Goal: Task Accomplishment & Management: Use online tool/utility

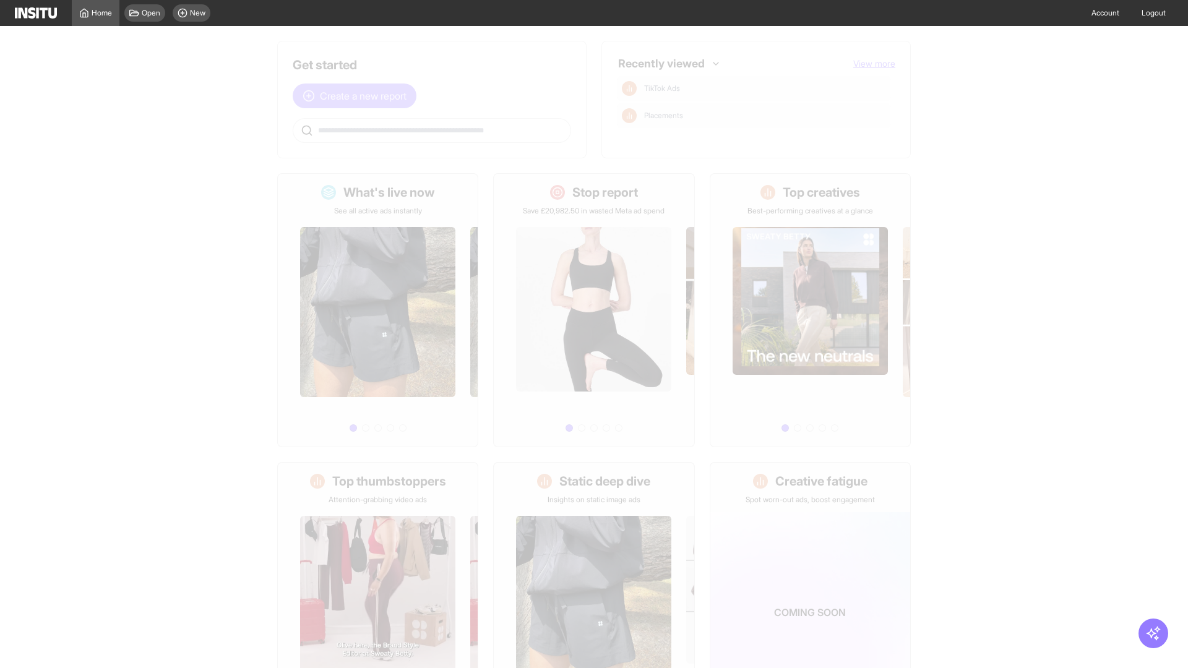
click at [358, 96] on span "Create a new report" at bounding box center [363, 96] width 87 height 15
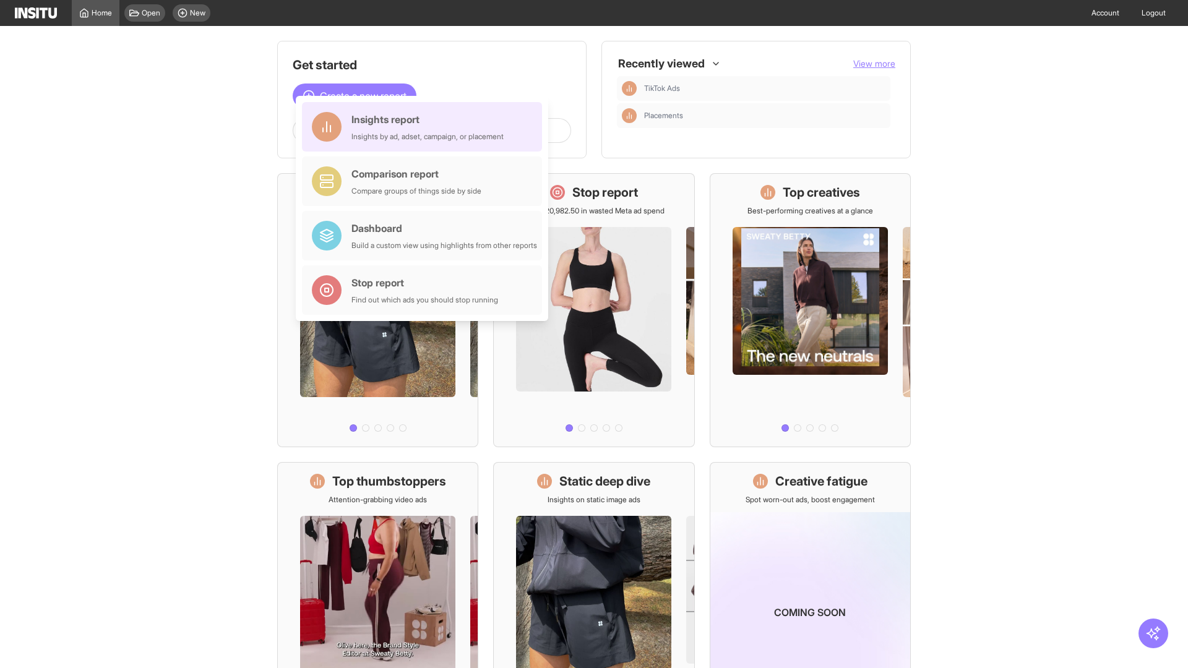
click at [425, 127] on div "Insights report Insights by ad, adset, campaign, or placement" at bounding box center [428, 127] width 152 height 30
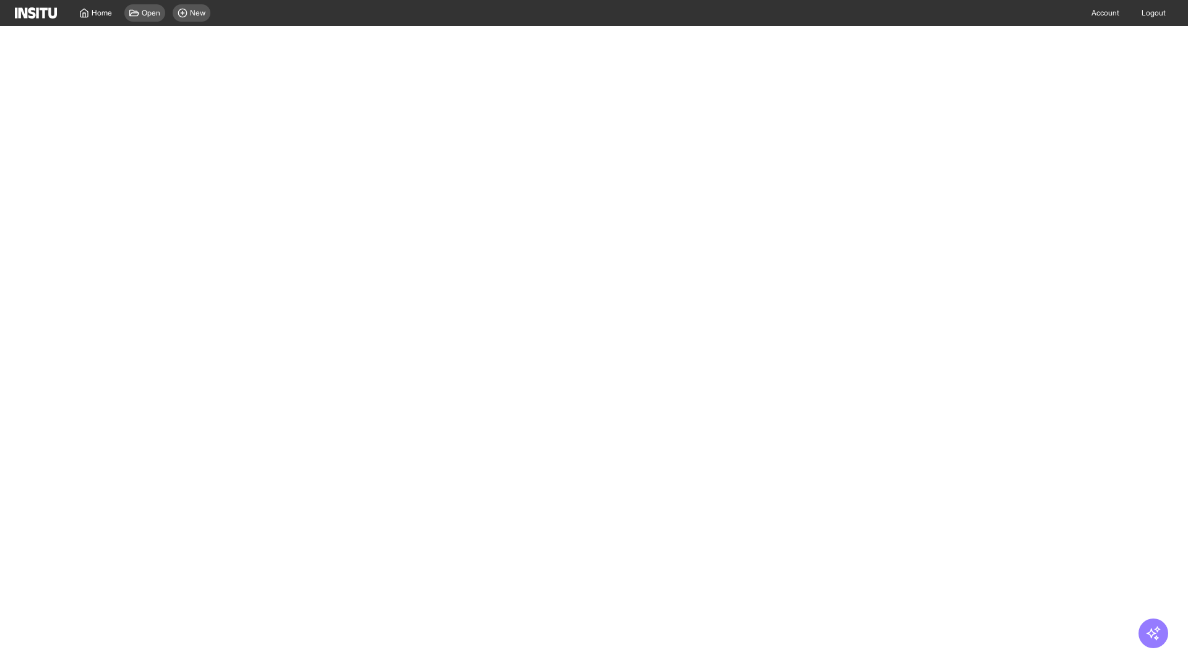
select select "**"
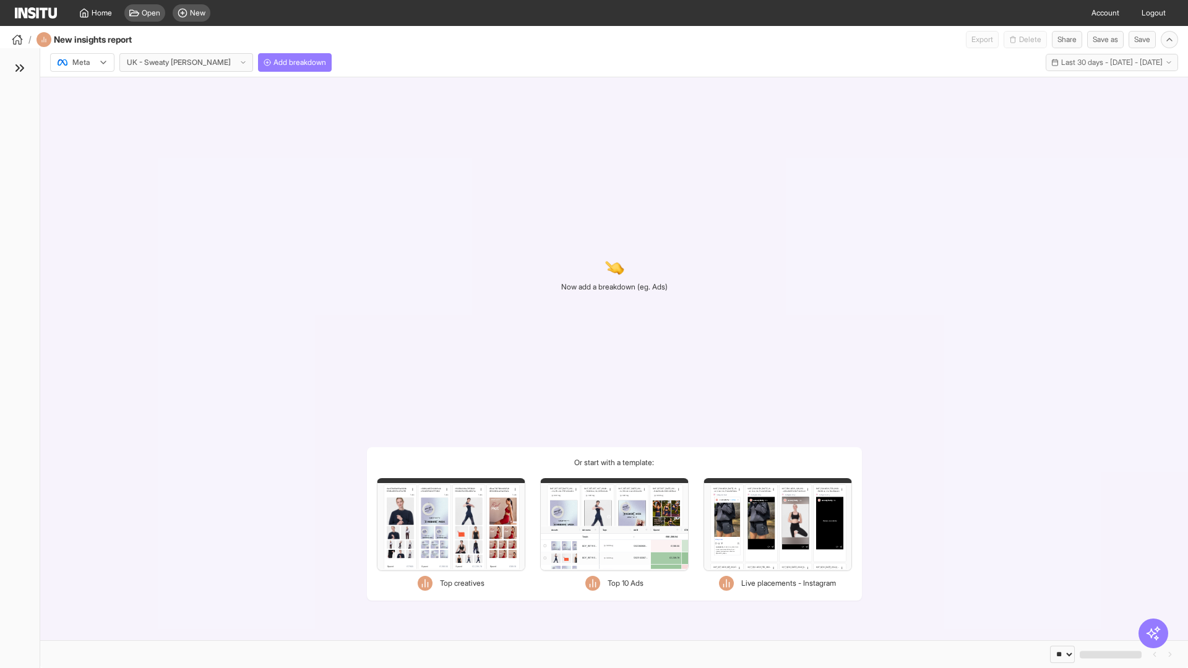
click at [82, 63] on div at bounding box center [73, 62] width 35 height 12
click at [82, 89] on span "Meta" at bounding box center [81, 89] width 17 height 11
click at [274, 63] on span "Add breakdown" at bounding box center [300, 63] width 53 height 10
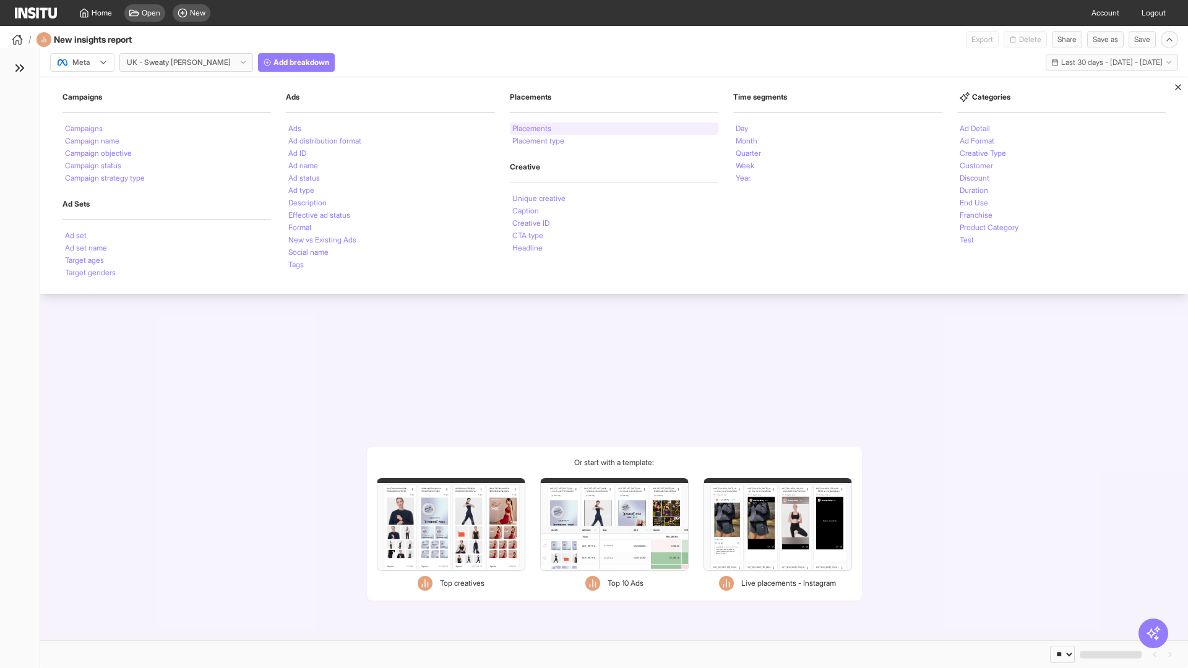
click at [533, 129] on li "Placements" at bounding box center [531, 128] width 39 height 7
